Goal: Task Accomplishment & Management: Use online tool/utility

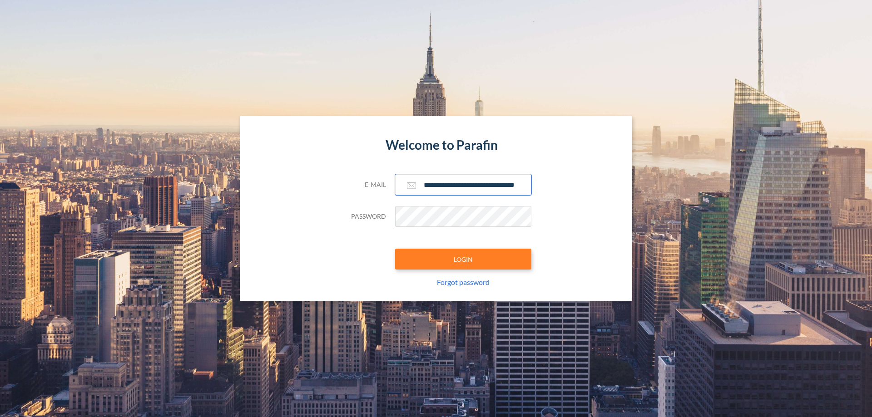
scroll to position [0, 15]
type input "**********"
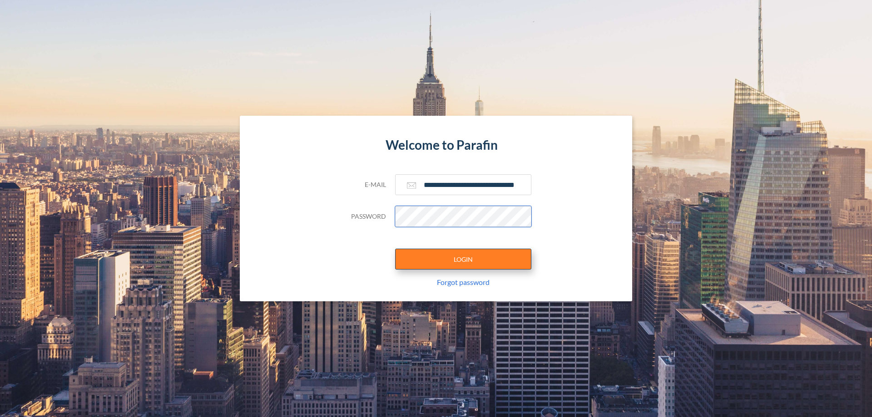
scroll to position [0, 0]
click at [463, 259] on button "LOGIN" at bounding box center [463, 259] width 136 height 21
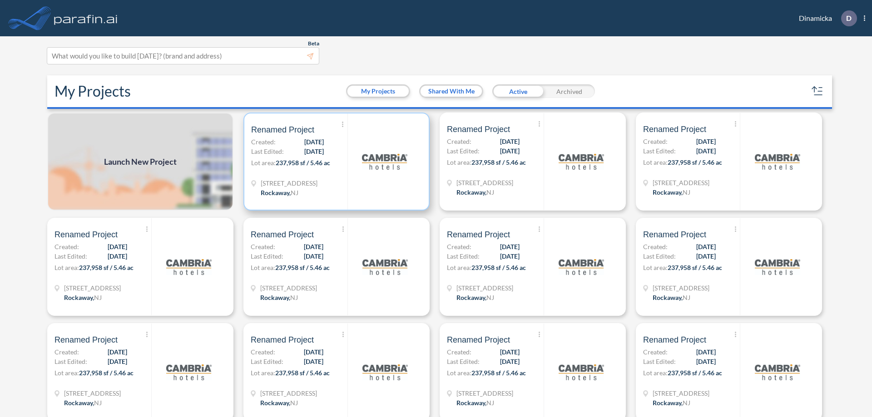
scroll to position [2, 0]
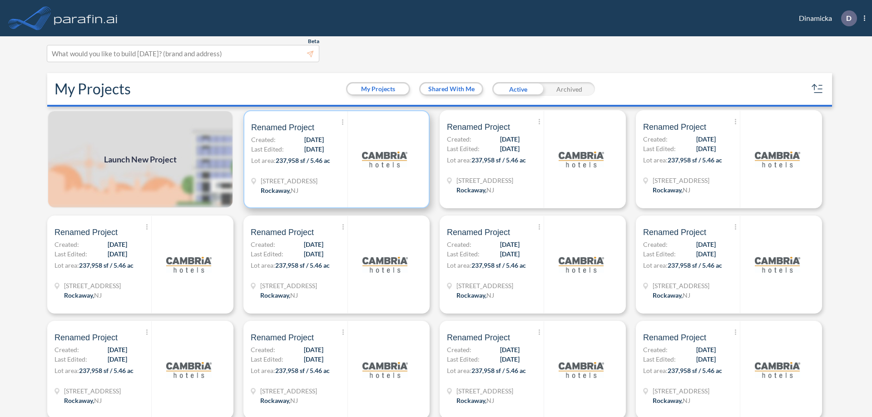
click at [335, 159] on p "Lot area: 237,958 sf / 5.46 ac" at bounding box center [299, 162] width 96 height 13
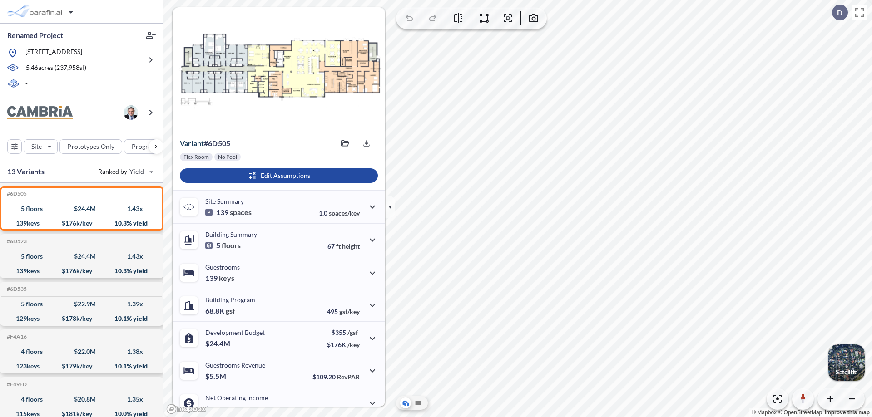
scroll to position [46, 0]
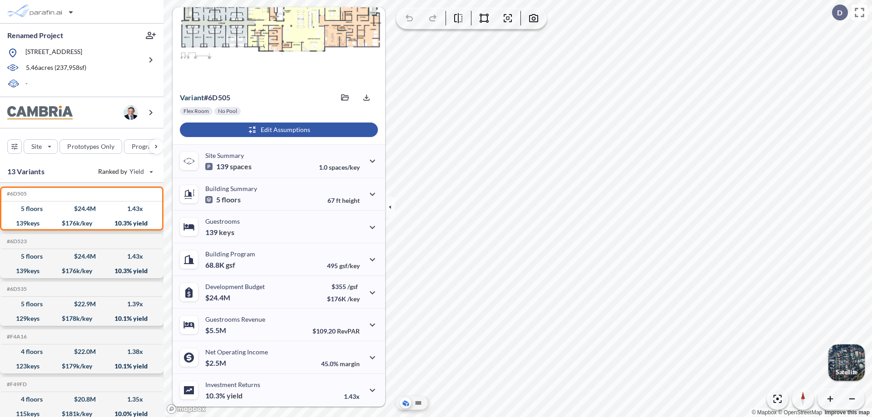
click at [278, 130] on div "button" at bounding box center [279, 130] width 198 height 15
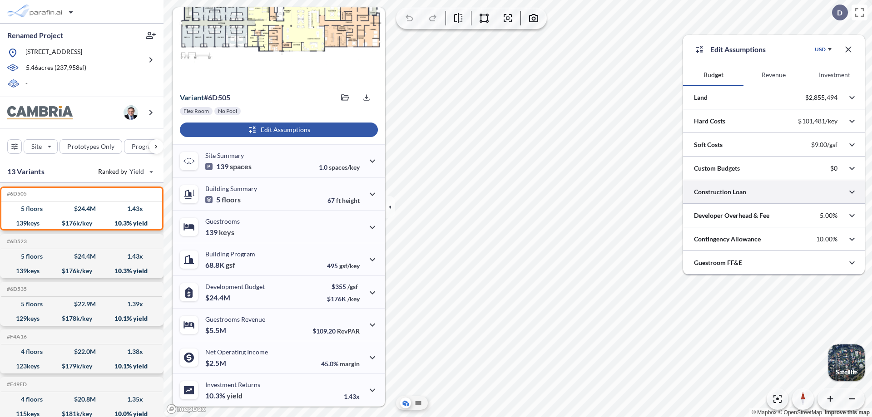
click at [774, 192] on div at bounding box center [774, 191] width 182 height 23
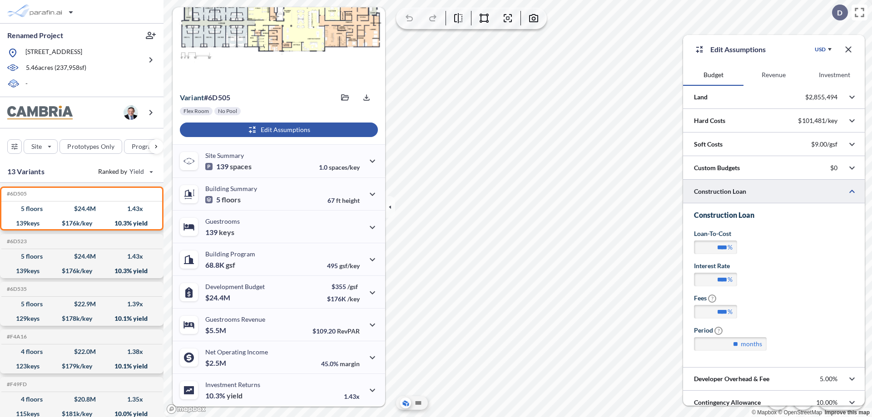
scroll to position [32, 0]
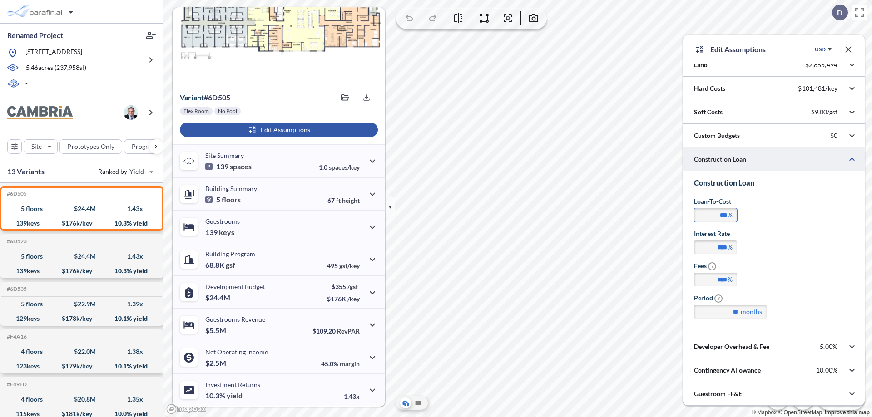
type input "**"
